Goal: Transaction & Acquisition: Purchase product/service

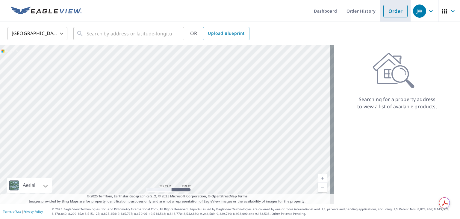
click at [393, 10] on link "Order" at bounding box center [395, 11] width 24 height 13
click at [393, 11] on link "Order" at bounding box center [395, 11] width 24 height 13
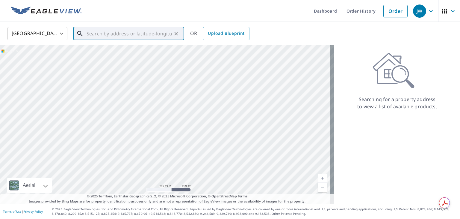
click at [142, 37] on input "text" at bounding box center [129, 33] width 85 height 17
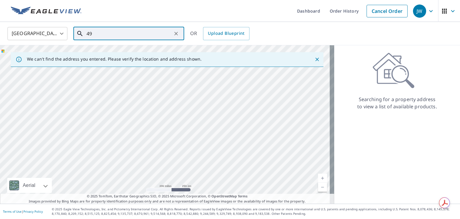
click at [152, 34] on input "49" at bounding box center [129, 33] width 85 height 17
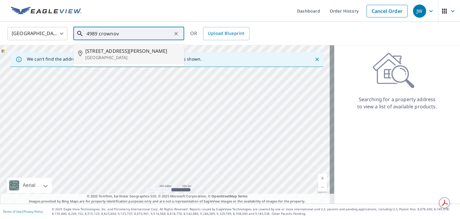
click at [105, 52] on span "[STREET_ADDRESS][PERSON_NAME]" at bounding box center [132, 50] width 94 height 7
type input "[STREET_ADDRESS][PERSON_NAME]"
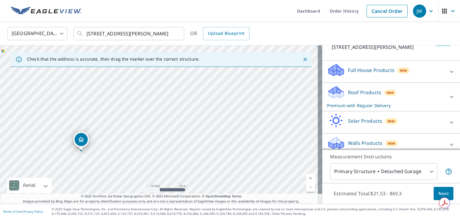
scroll to position [60, 0]
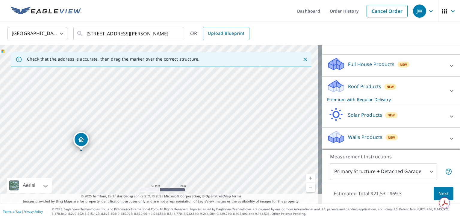
click at [428, 169] on body "JW JW Dashboard Order History Cancel Order JW [GEOGRAPHIC_DATA] [GEOGRAPHIC_DAT…" at bounding box center [230, 109] width 460 height 219
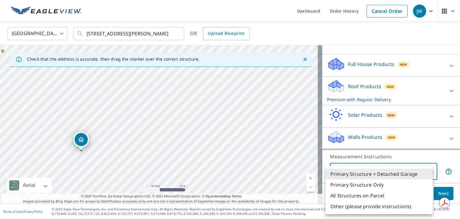
click at [402, 186] on li "Primary Structure Only" at bounding box center [379, 184] width 107 height 11
type input "2"
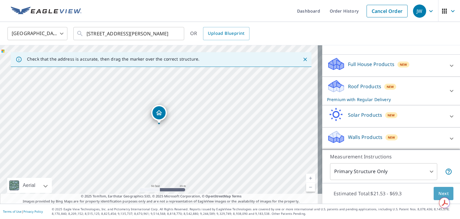
click at [439, 190] on span "Next" at bounding box center [444, 193] width 10 height 7
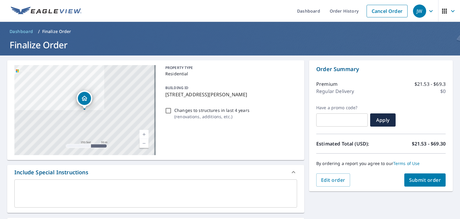
scroll to position [162, 0]
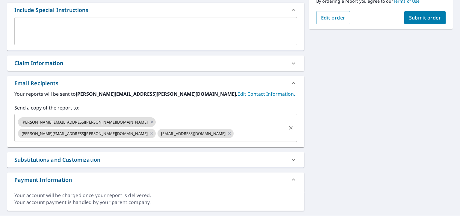
click at [265, 128] on input "text" at bounding box center [260, 133] width 51 height 11
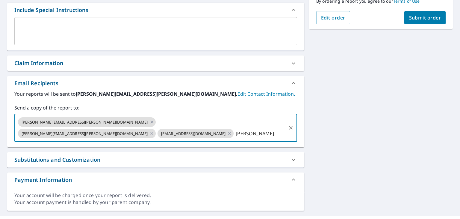
click at [265, 128] on input "[PERSON_NAME]" at bounding box center [260, 133] width 51 height 11
type input "[PERSON_NAME][EMAIL_ADDRESS][PERSON_NAME][DOMAIN_NAME]"
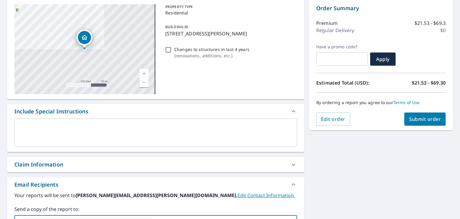
scroll to position [72, 0]
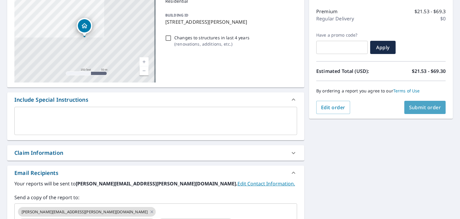
click at [426, 106] on span "Submit order" at bounding box center [425, 107] width 32 height 7
checkbox input "true"
